Goal: Task Accomplishment & Management: Use online tool/utility

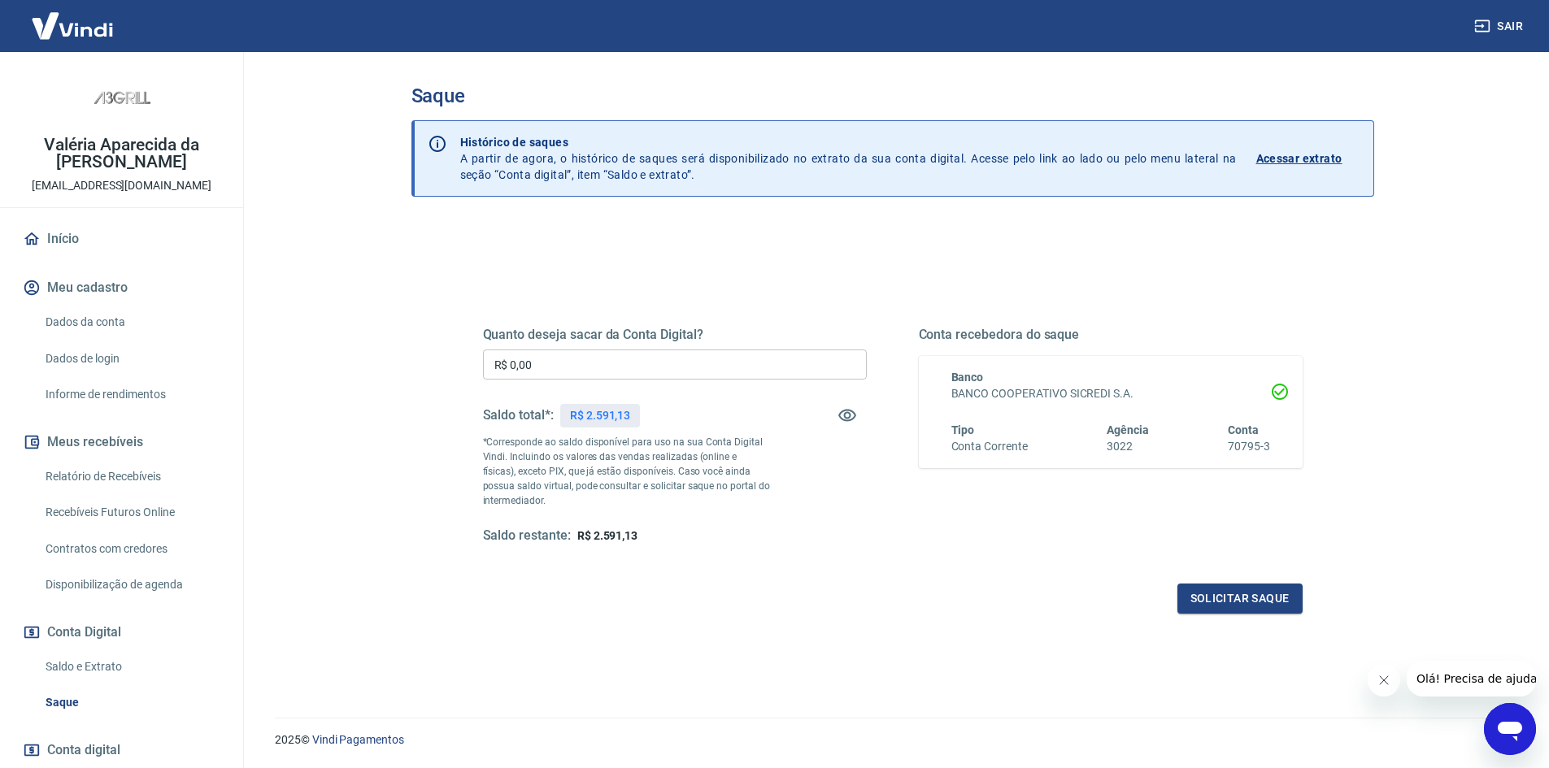
click at [539, 362] on input "R$ 0,00" at bounding box center [675, 365] width 384 height 30
drag, startPoint x: 577, startPoint y: 359, endPoint x: 172, endPoint y: 346, distance: 404.4
click at [172, 346] on div "Sair Valéria Aparecida da Costa [EMAIL_ADDRESS][DOMAIN_NAME] Início Meu cadastr…" at bounding box center [774, 384] width 1549 height 768
click at [546, 363] on input "R$ 0,00" at bounding box center [675, 365] width 384 height 30
drag, startPoint x: 512, startPoint y: 362, endPoint x: 532, endPoint y: 358, distance: 20.7
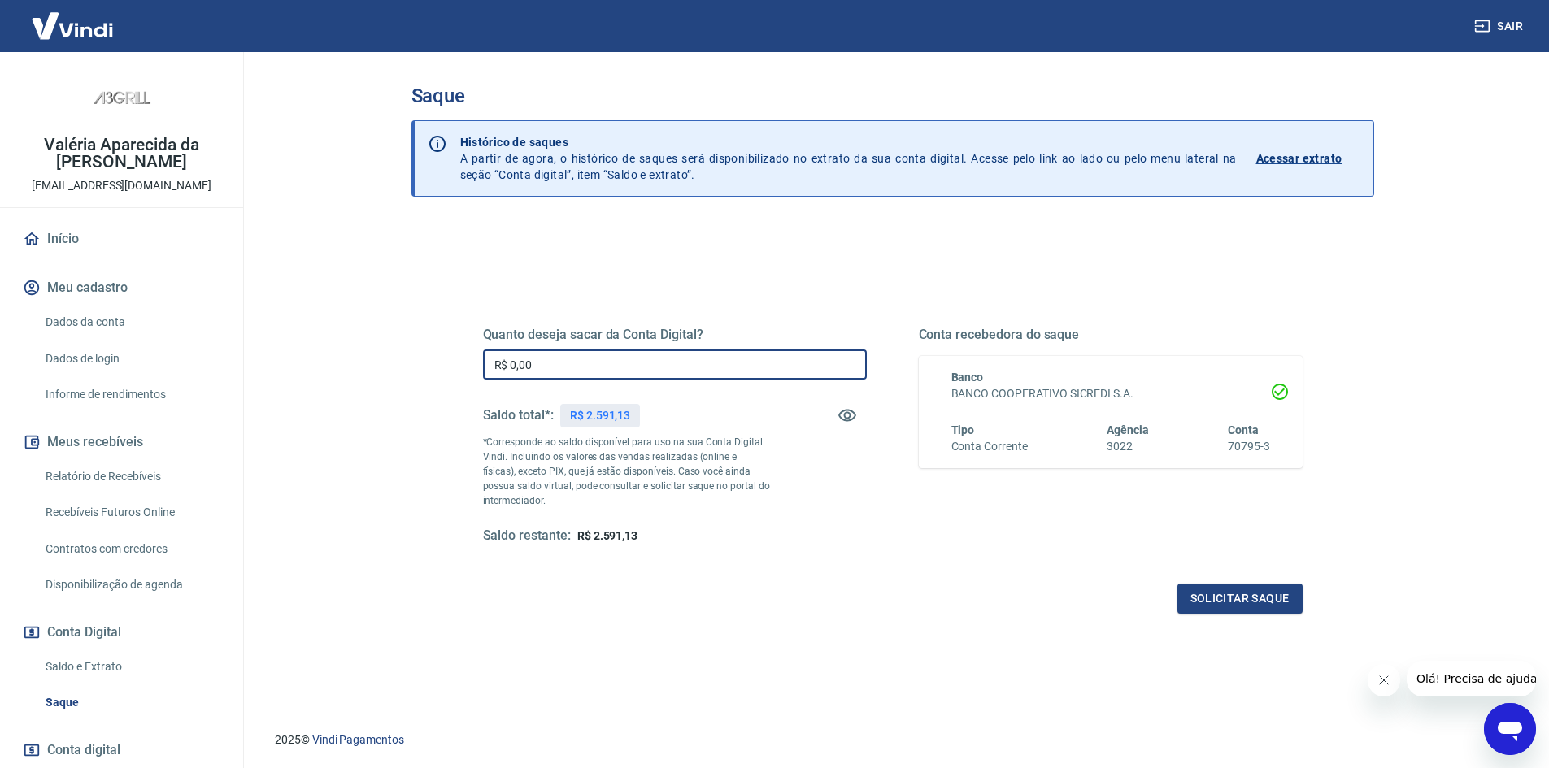
click at [532, 358] on input "R$ 0,00" at bounding box center [675, 365] width 384 height 30
type input "R$ 2.590,00"
click at [1275, 603] on button "Solicitar saque" at bounding box center [1240, 599] width 125 height 30
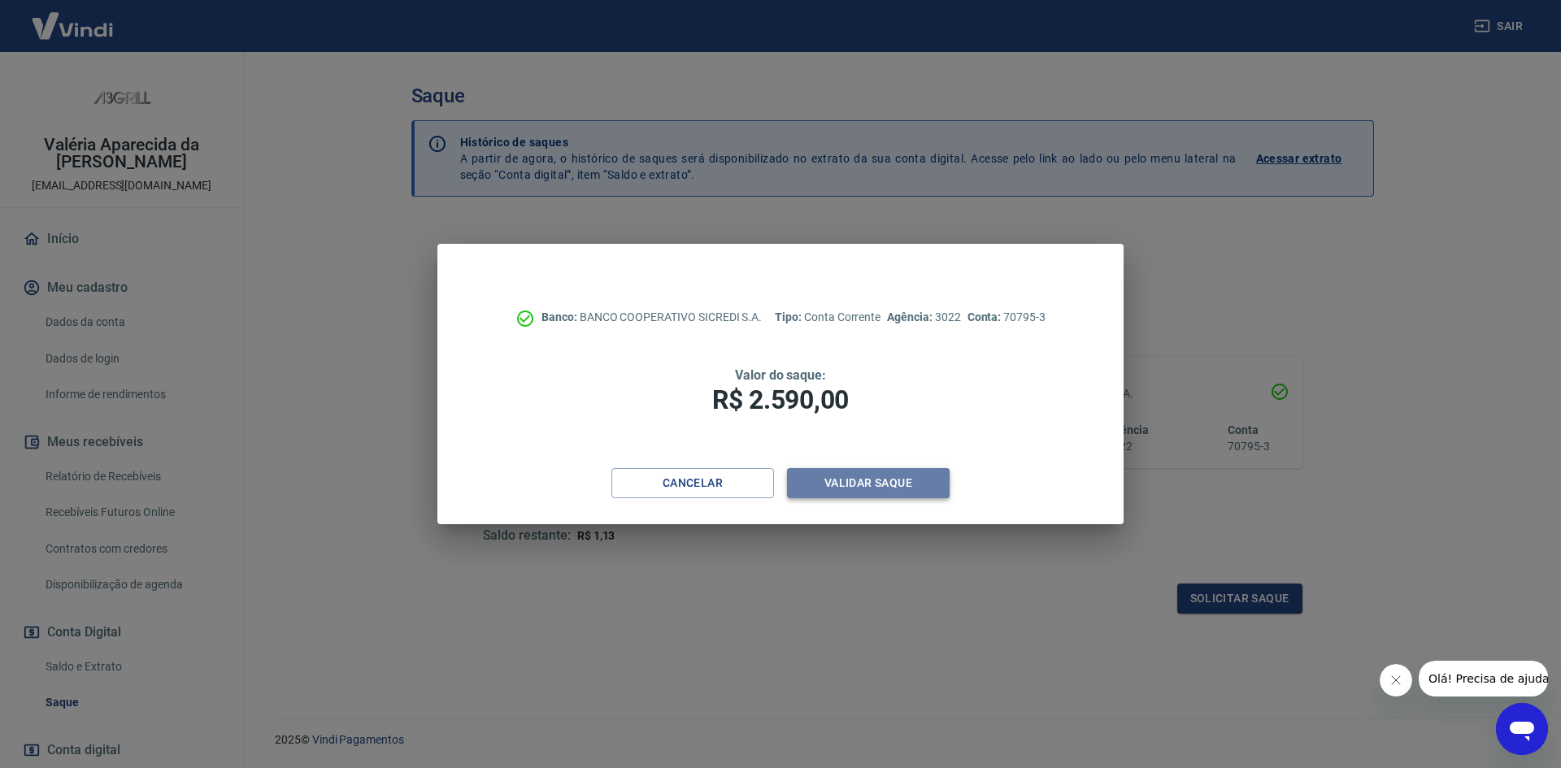
click at [917, 486] on button "Validar saque" at bounding box center [868, 483] width 163 height 30
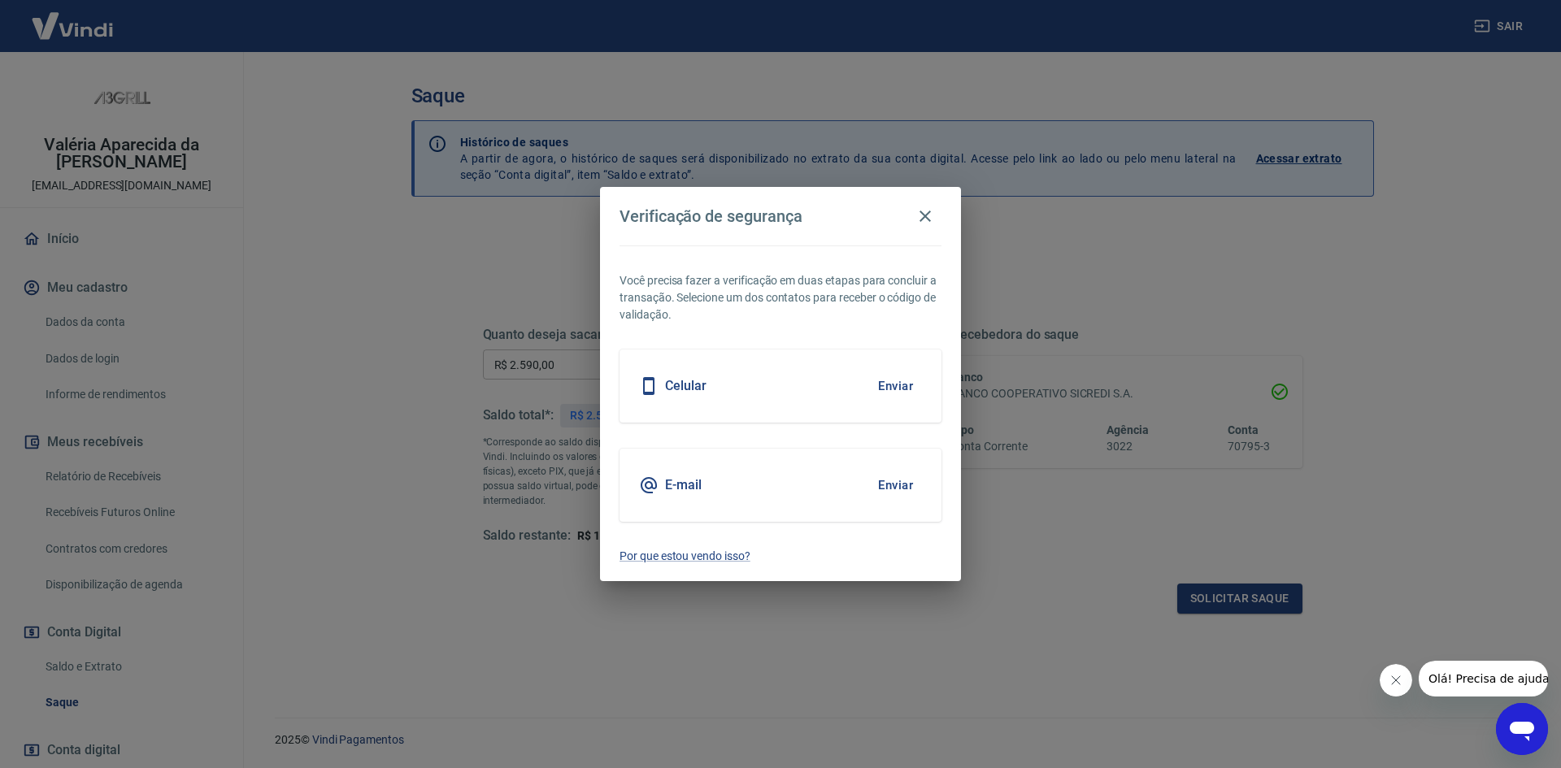
click at [900, 378] on button "Enviar" at bounding box center [895, 386] width 53 height 34
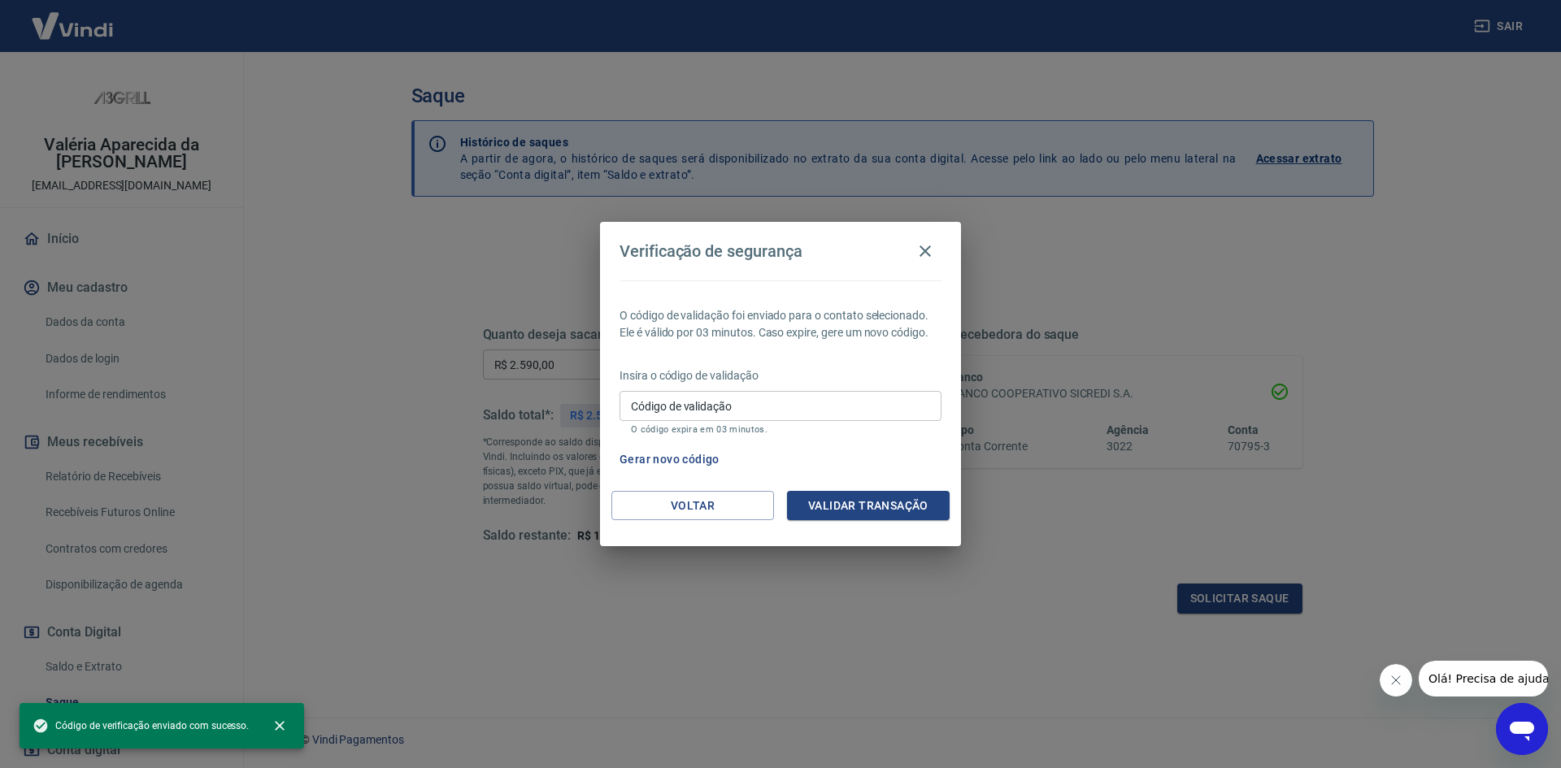
click at [752, 407] on input "Código de validação" at bounding box center [781, 406] width 322 height 30
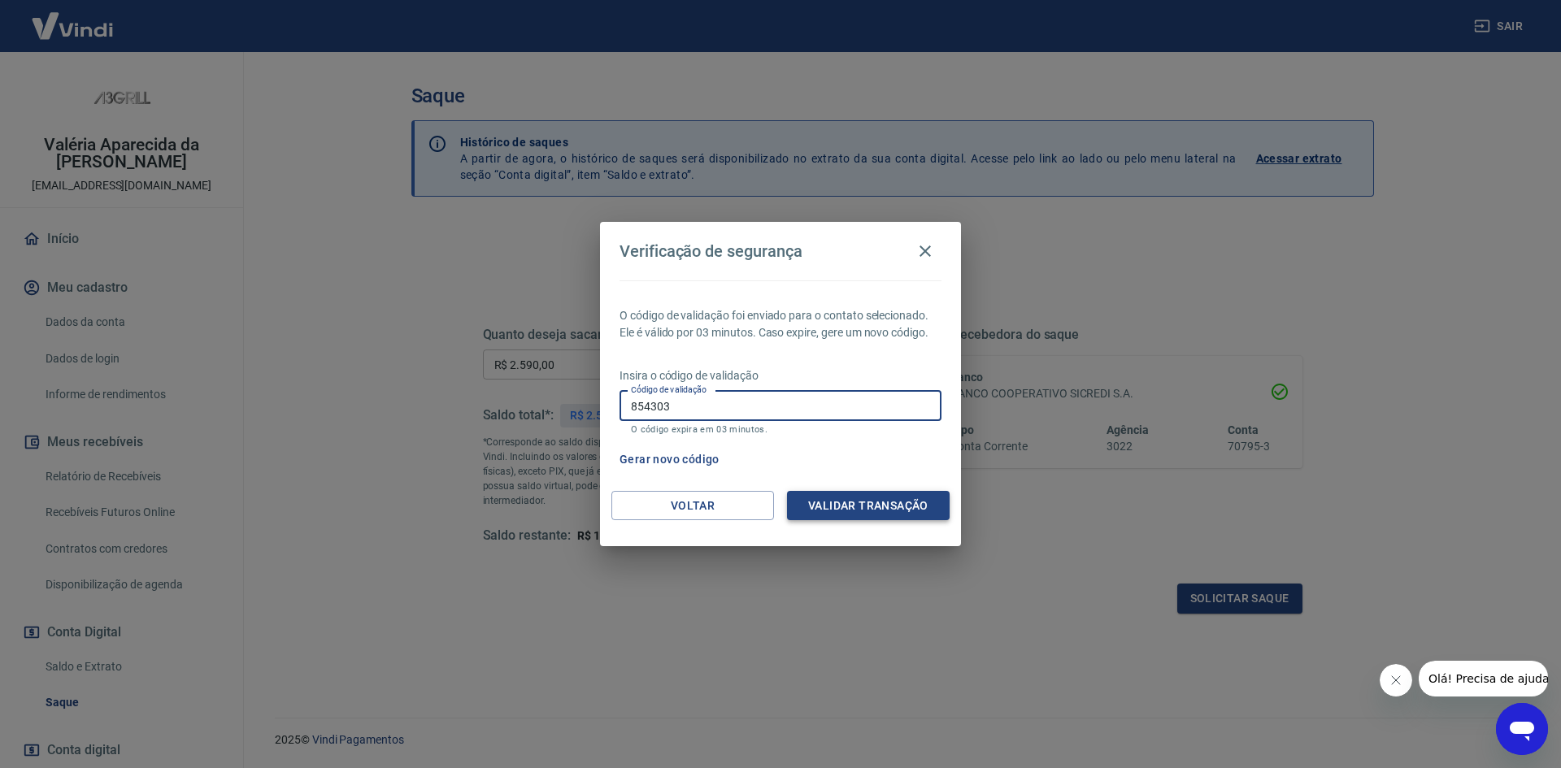
type input "854303"
click at [891, 502] on button "Validar transação" at bounding box center [868, 506] width 163 height 30
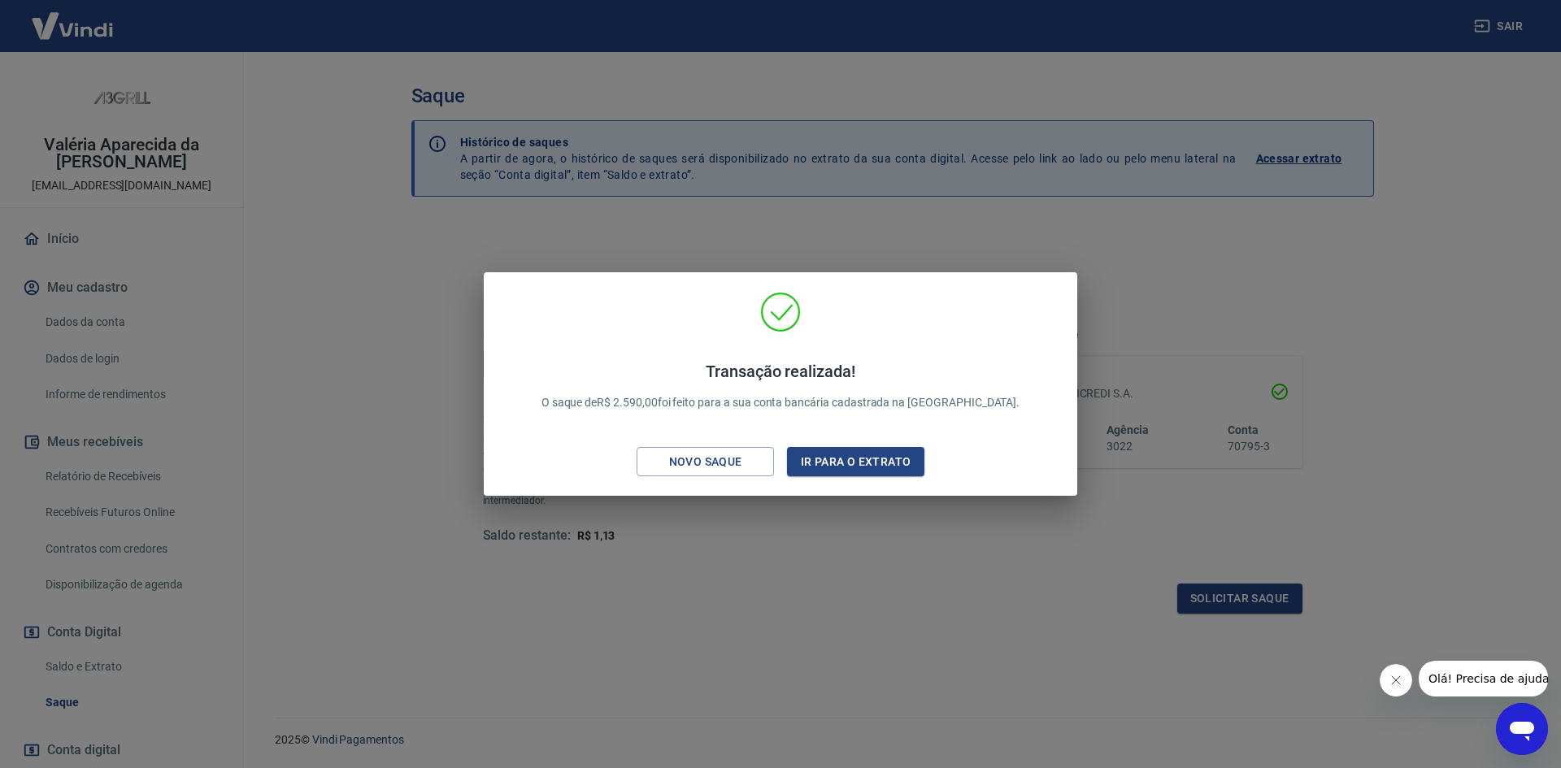
click at [863, 594] on div "Transação realizada! O saque de R$ 2.590,00 foi feito para a sua conta bancária…" at bounding box center [780, 384] width 1561 height 768
